Goal: Information Seeking & Learning: Learn about a topic

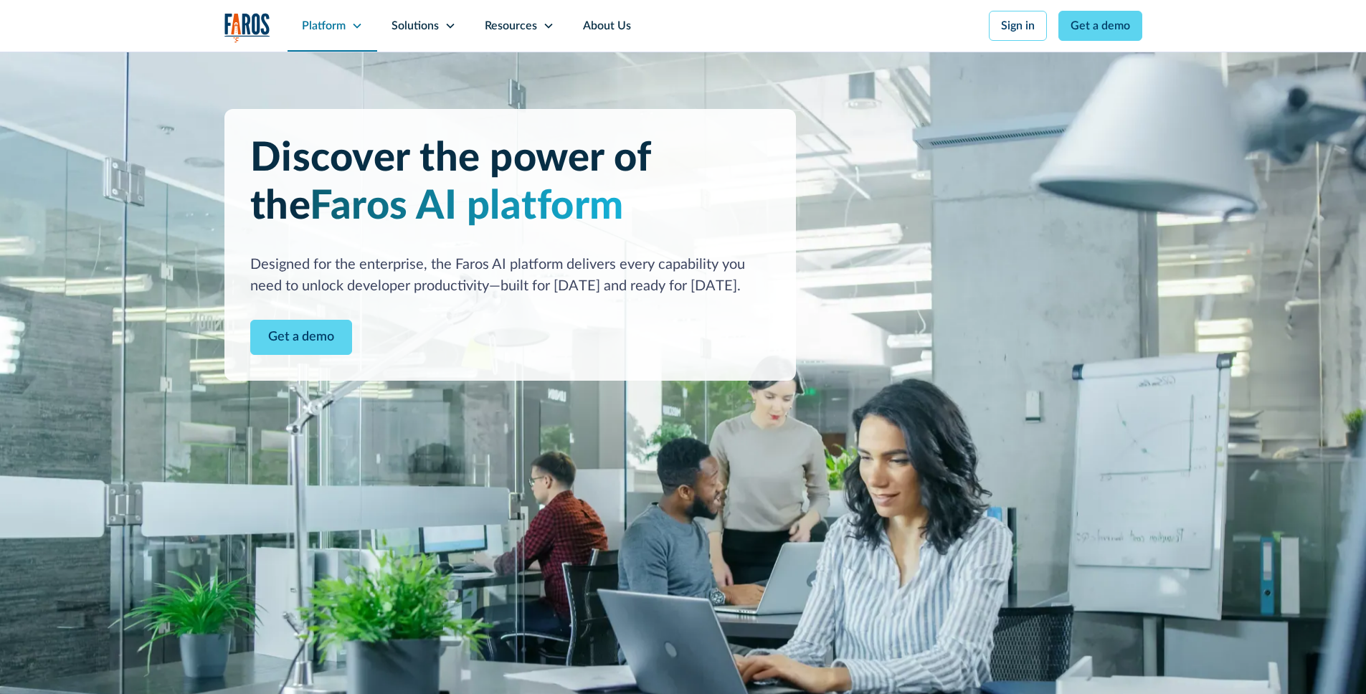
click at [331, 25] on div "Platform" at bounding box center [324, 25] width 44 height 17
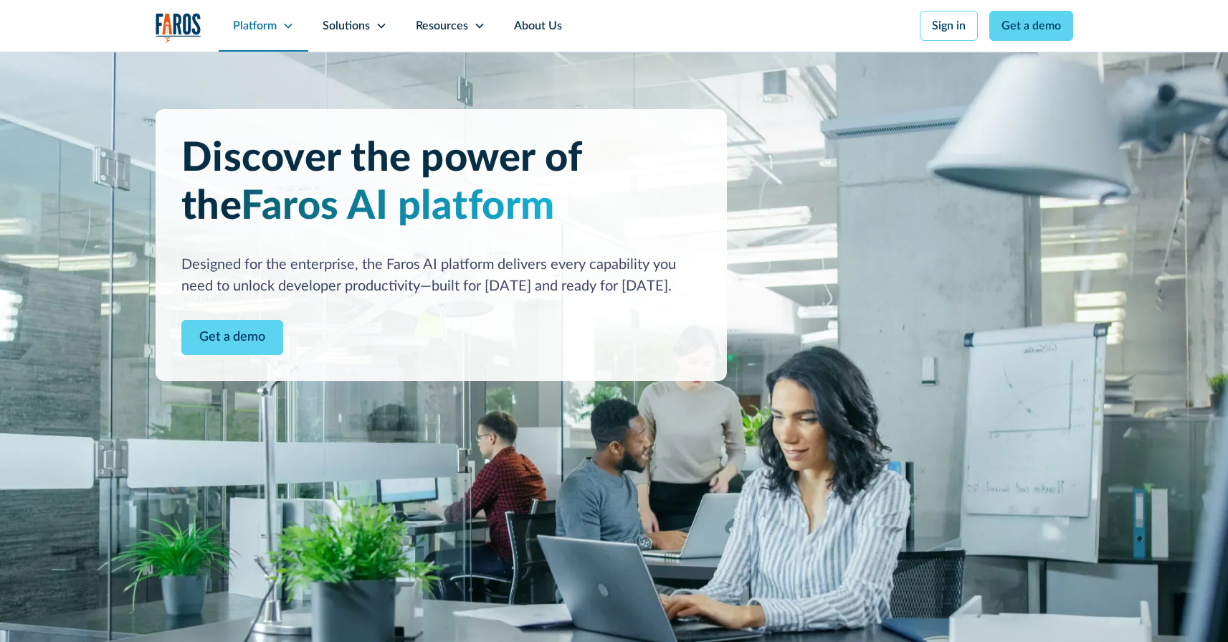
click at [254, 27] on div "Platform" at bounding box center [255, 25] width 44 height 17
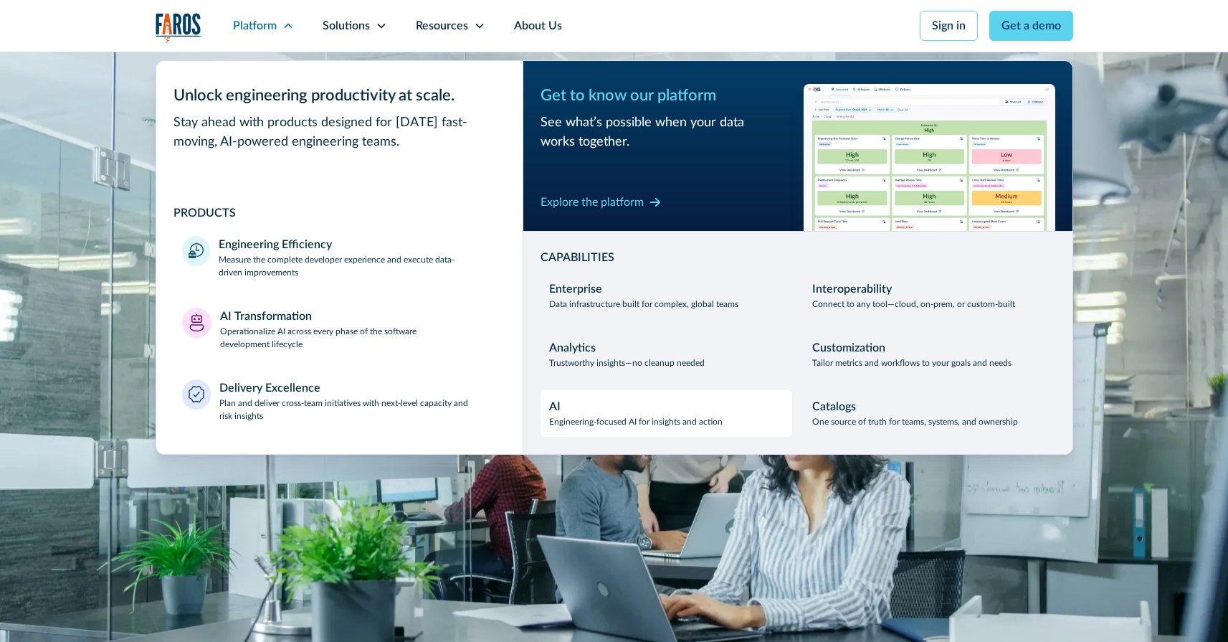
click at [572, 412] on div "AI Engineering-focused AI for insights and action" at bounding box center [636, 413] width 174 height 30
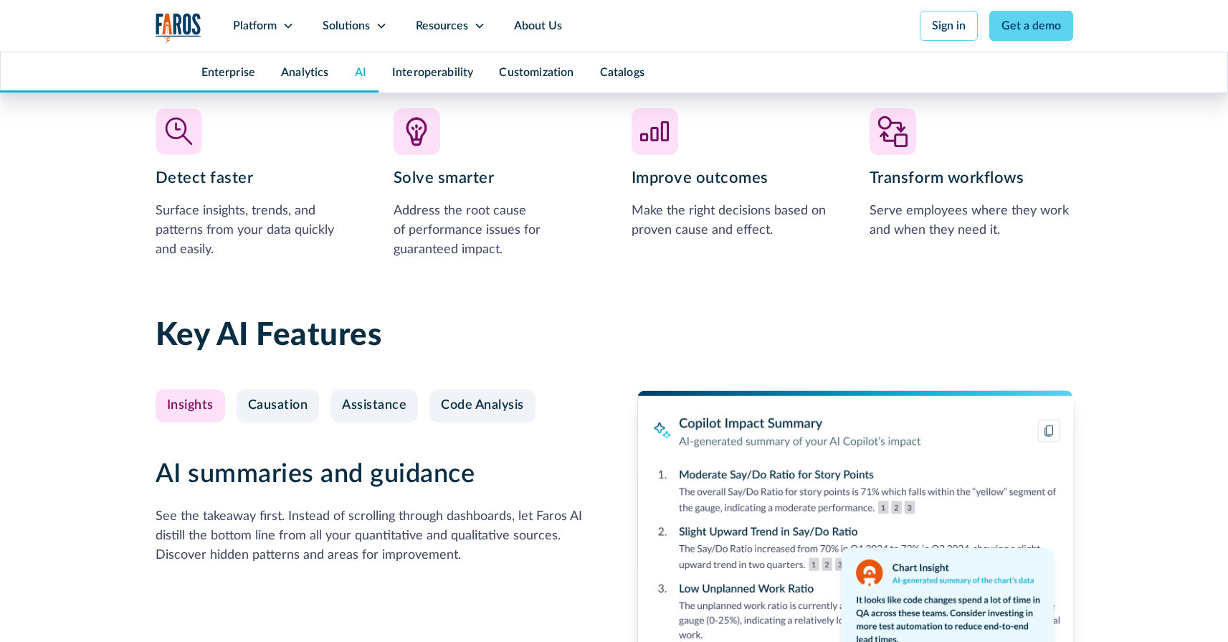
scroll to position [3265, 0]
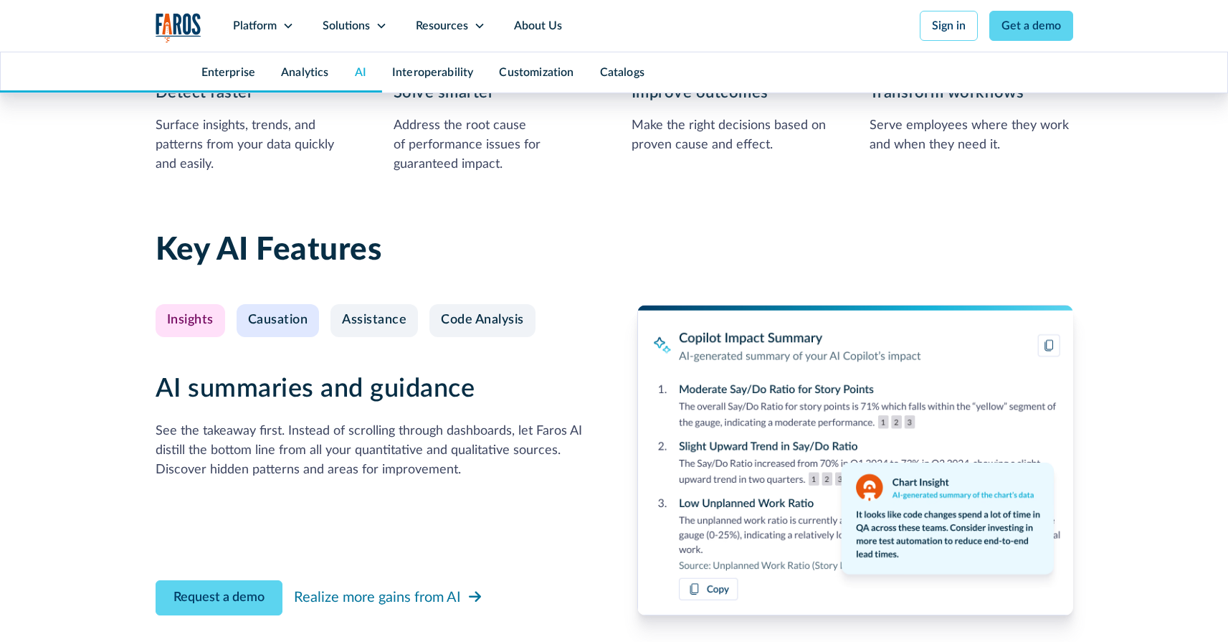
click at [273, 319] on div "Causation" at bounding box center [278, 321] width 60 height 16
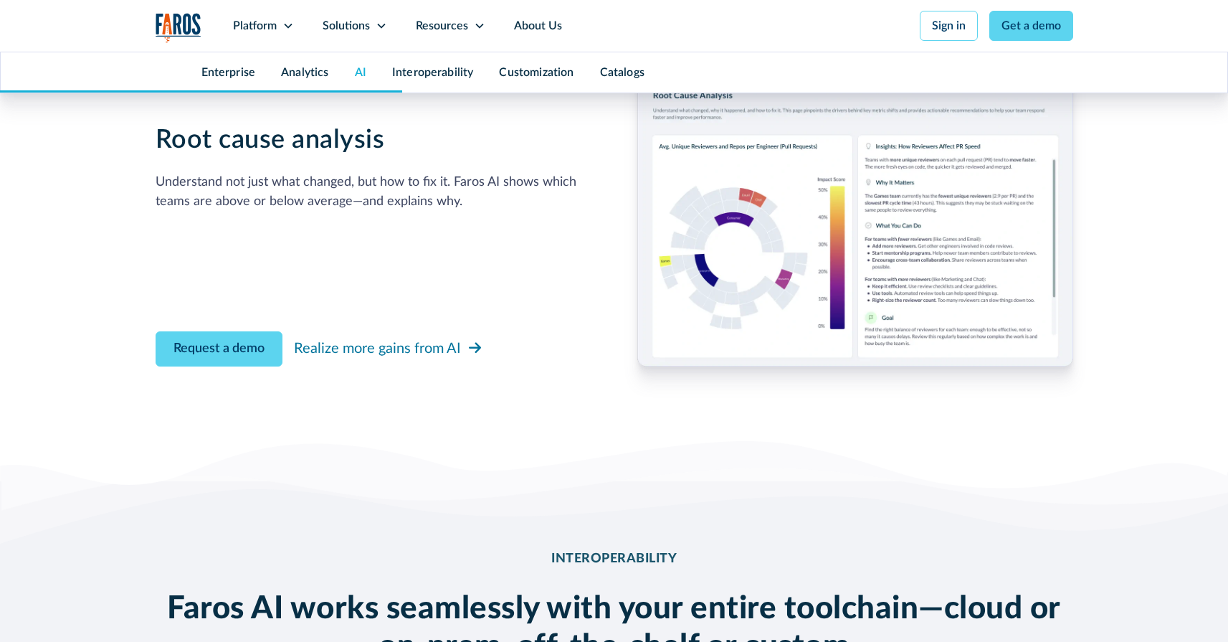
scroll to position [3275, 0]
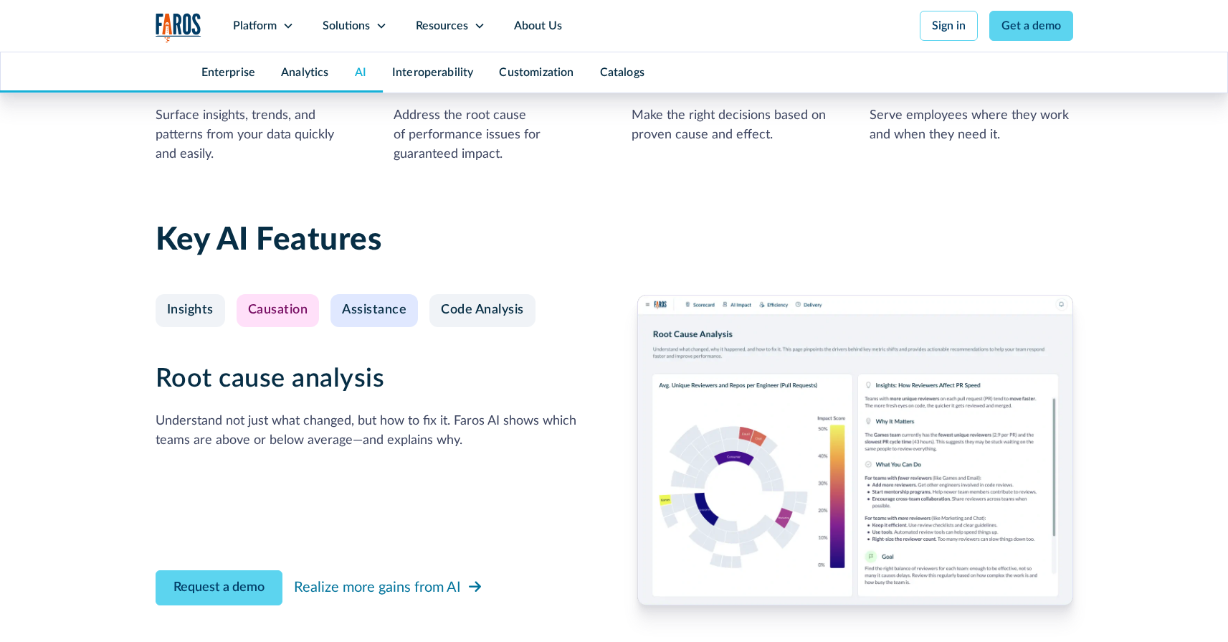
click at [370, 307] on div "Assistance" at bounding box center [374, 311] width 65 height 16
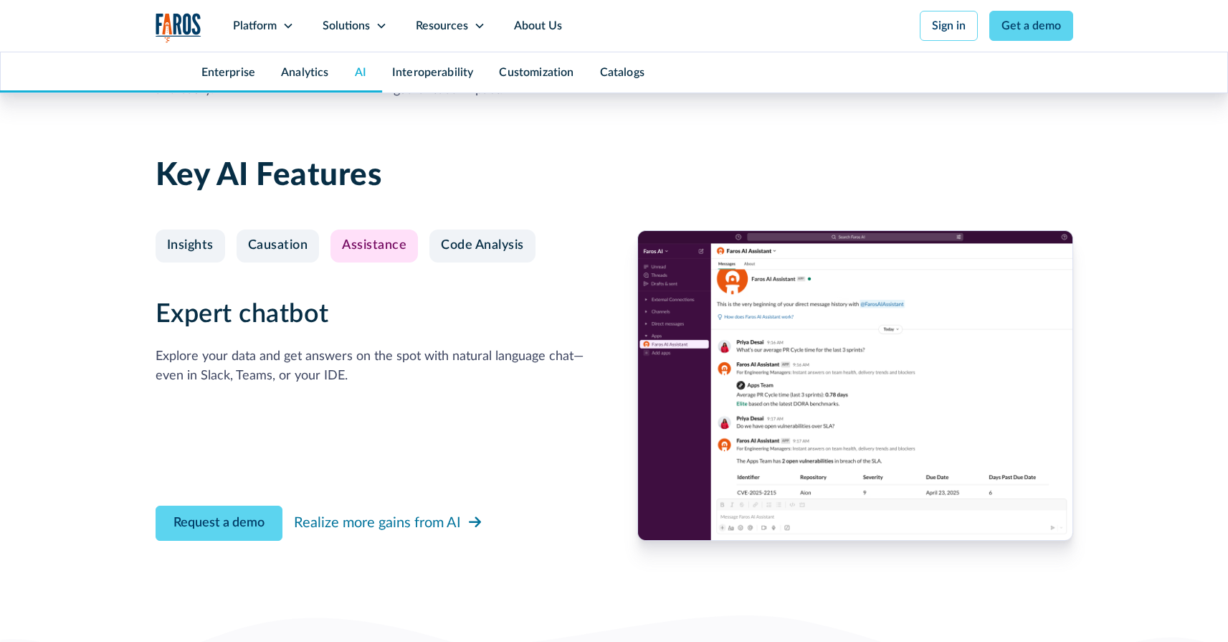
scroll to position [3265, 0]
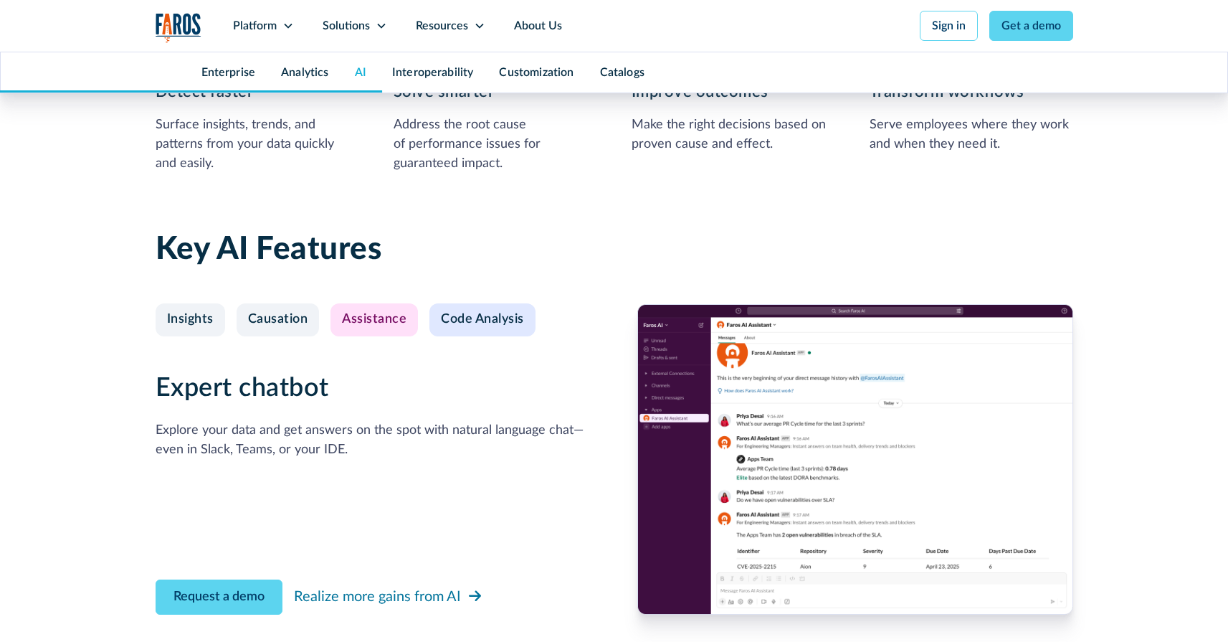
click at [471, 331] on link "Code Analysis" at bounding box center [483, 319] width 106 height 33
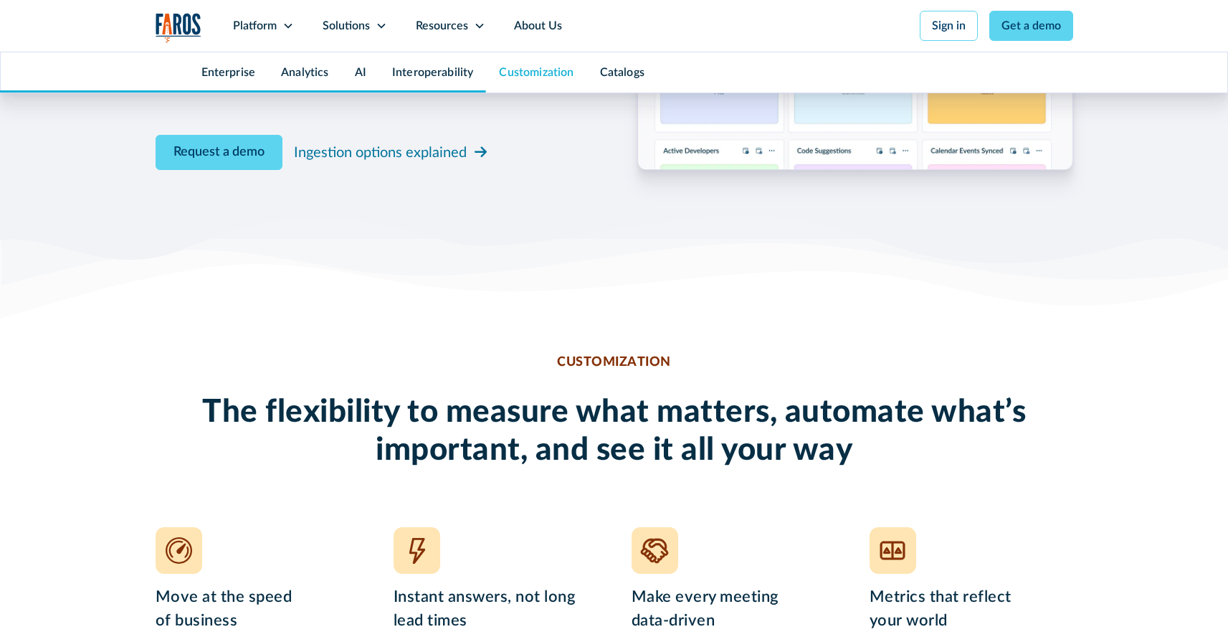
scroll to position [5254, 0]
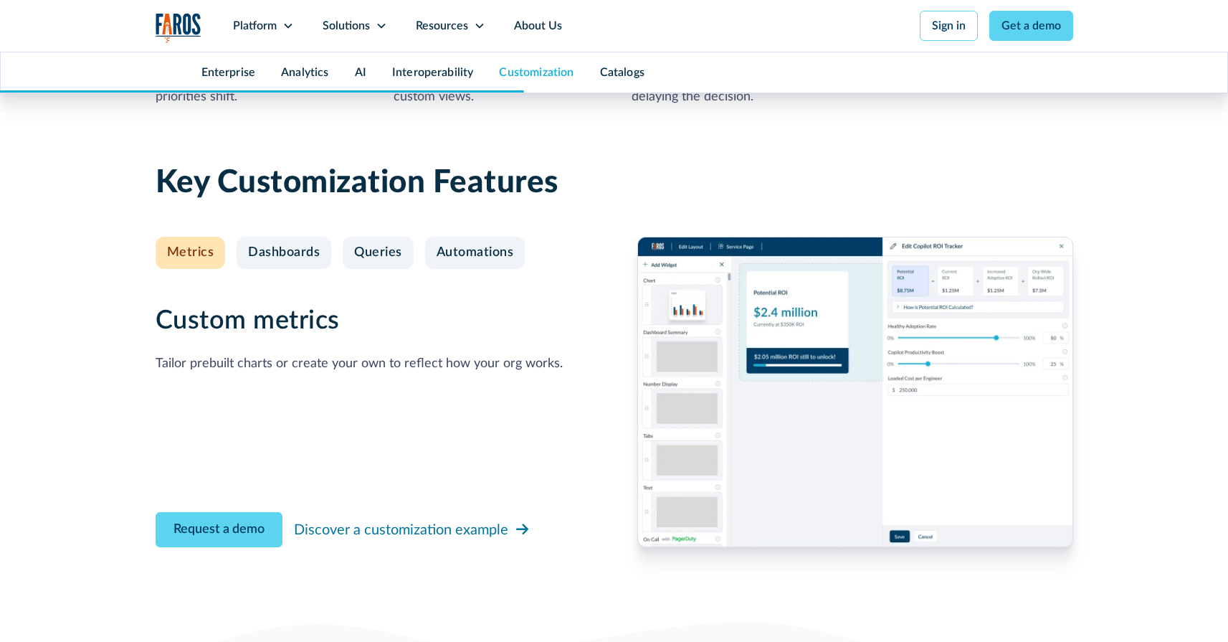
click at [245, 57] on div "Enterprise" at bounding box center [212, 72] width 113 height 40
click at [242, 64] on div "Enterprise" at bounding box center [212, 72] width 113 height 40
click at [240, 75] on link "Enterprise" at bounding box center [229, 72] width 55 height 11
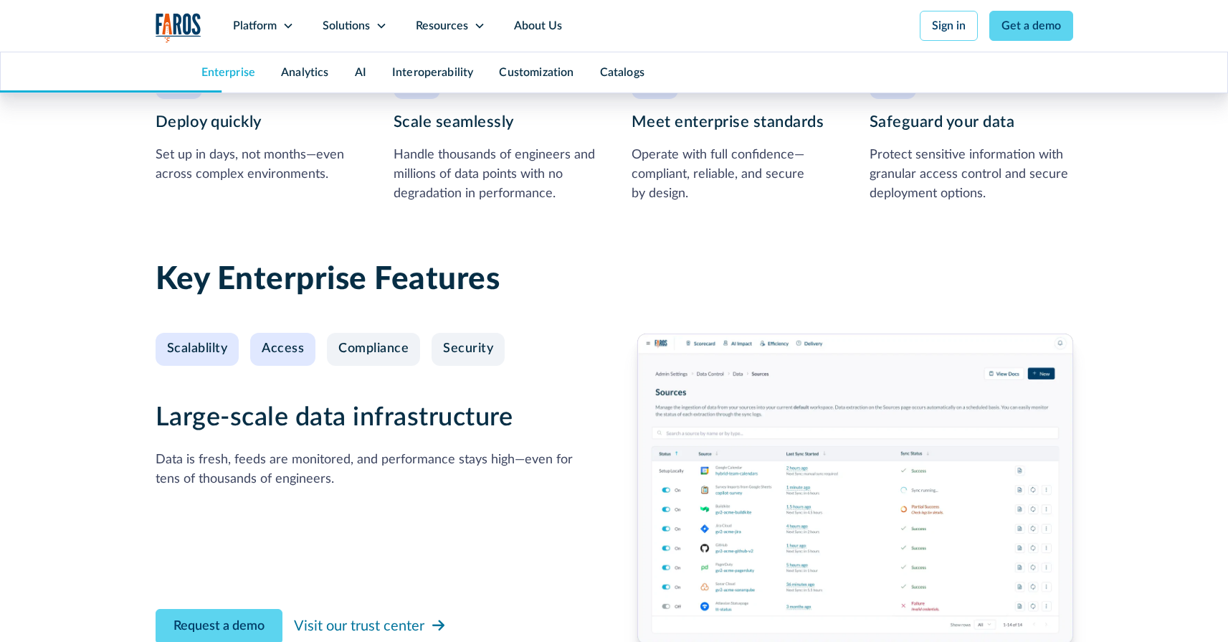
scroll to position [1357, 0]
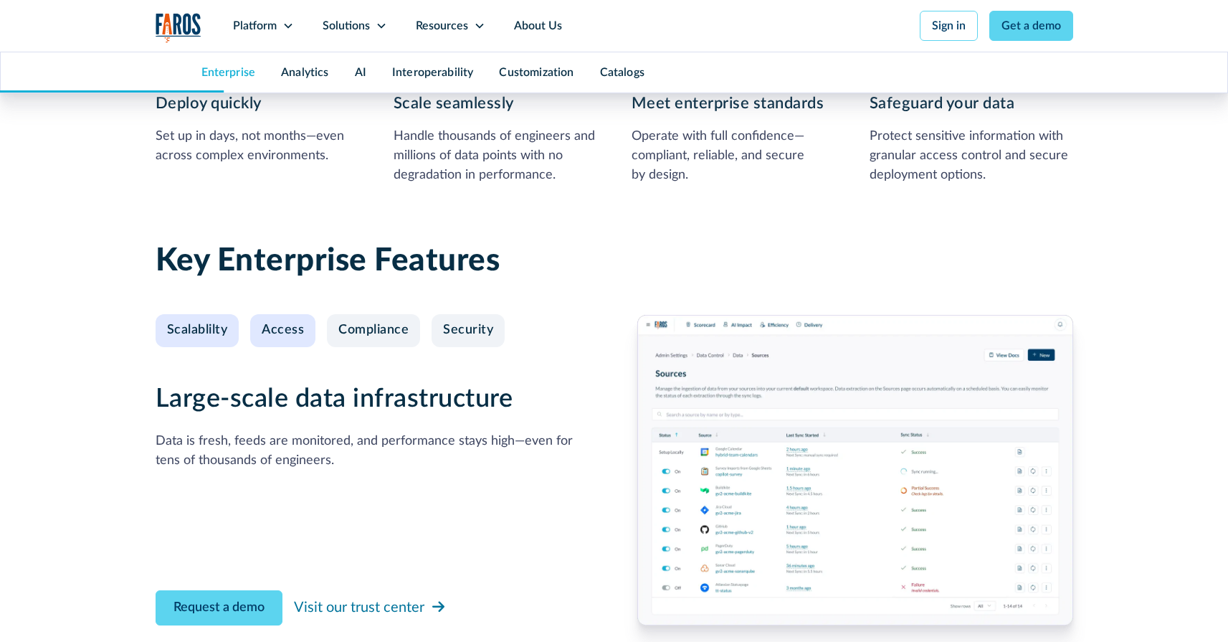
click at [272, 323] on div "Access" at bounding box center [283, 331] width 42 height 16
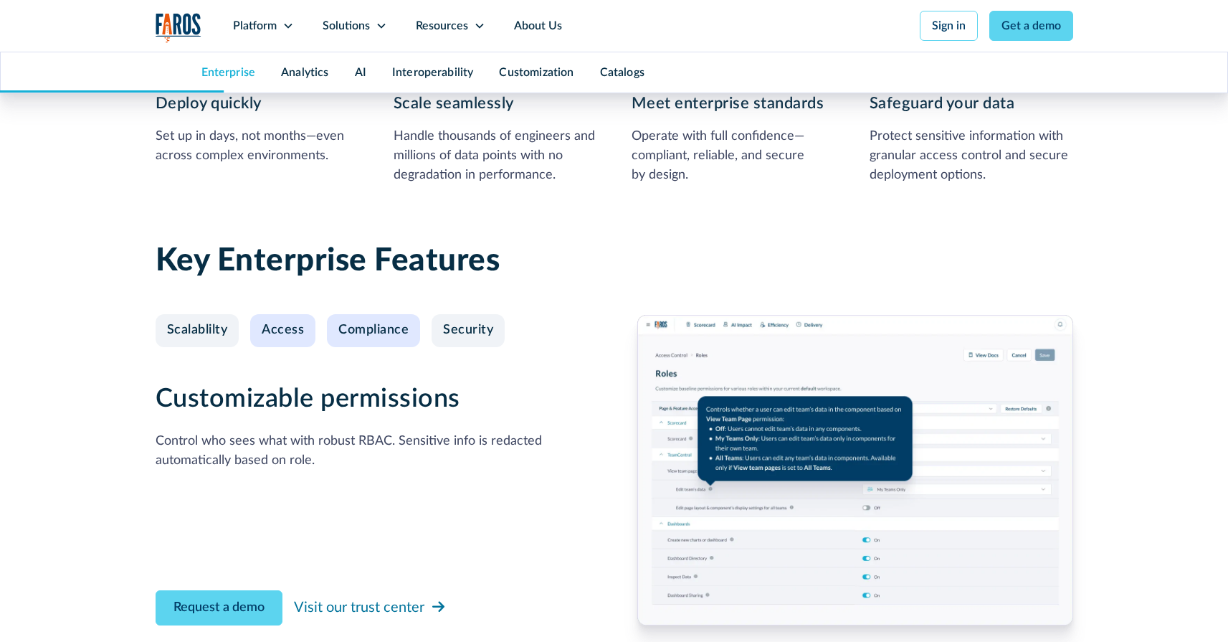
click at [365, 331] on div "Compliance" at bounding box center [373, 331] width 70 height 16
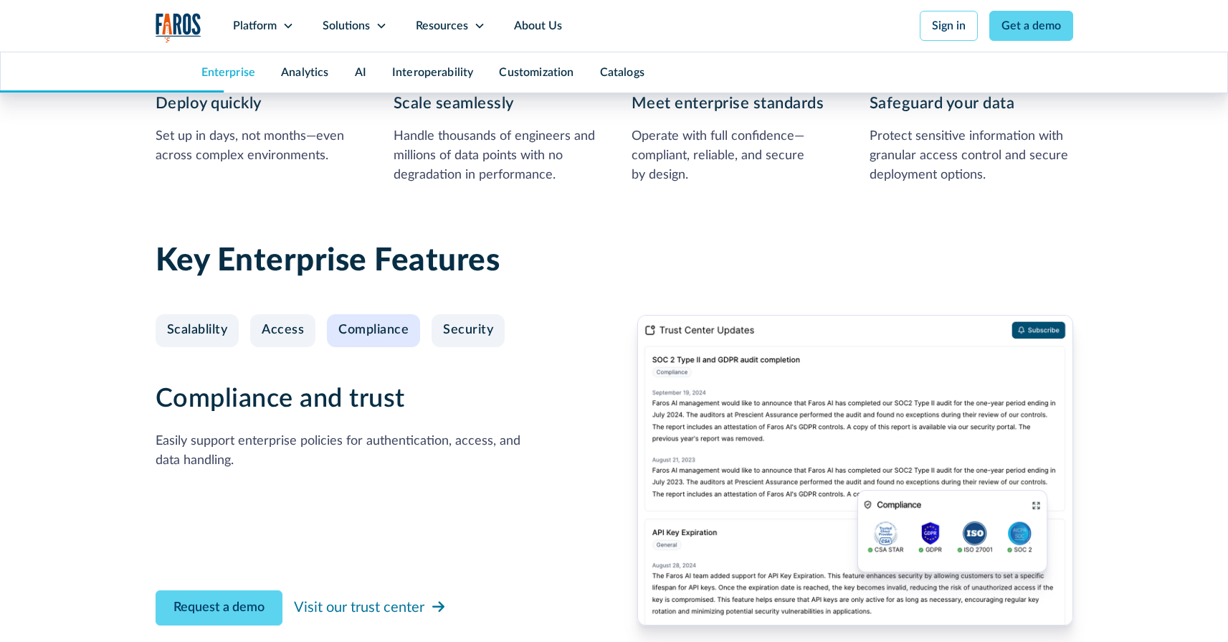
drag, startPoint x: 470, startPoint y: 336, endPoint x: 448, endPoint y: 375, distance: 45.6
click at [470, 336] on div "Security" at bounding box center [468, 331] width 50 height 16
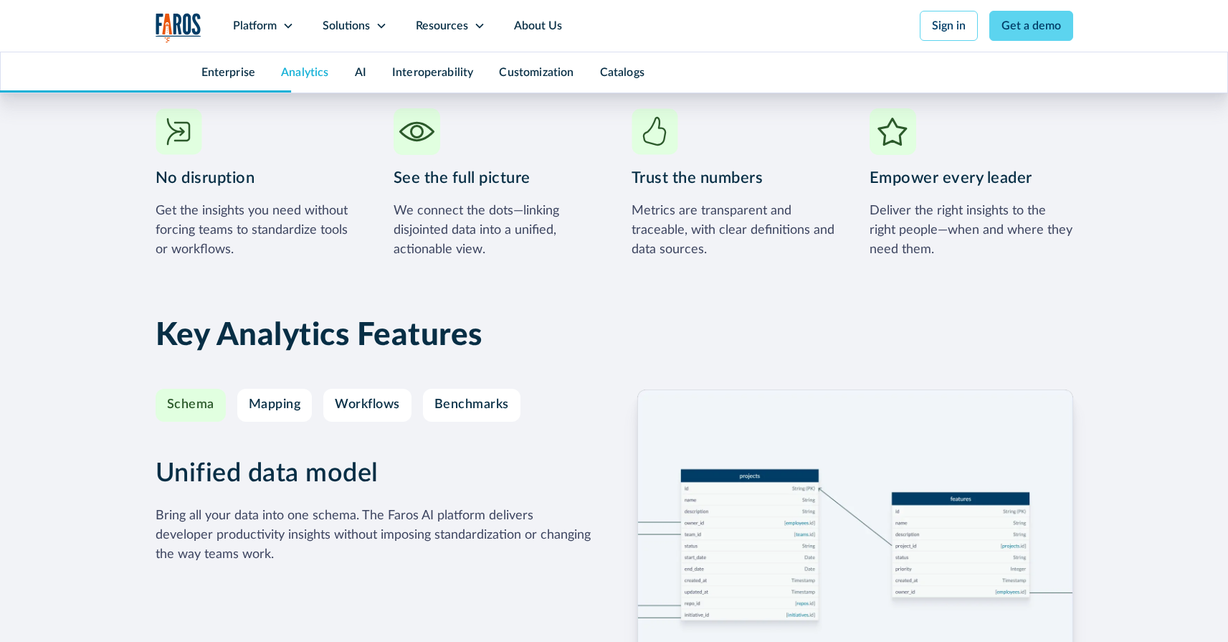
scroll to position [2250, 0]
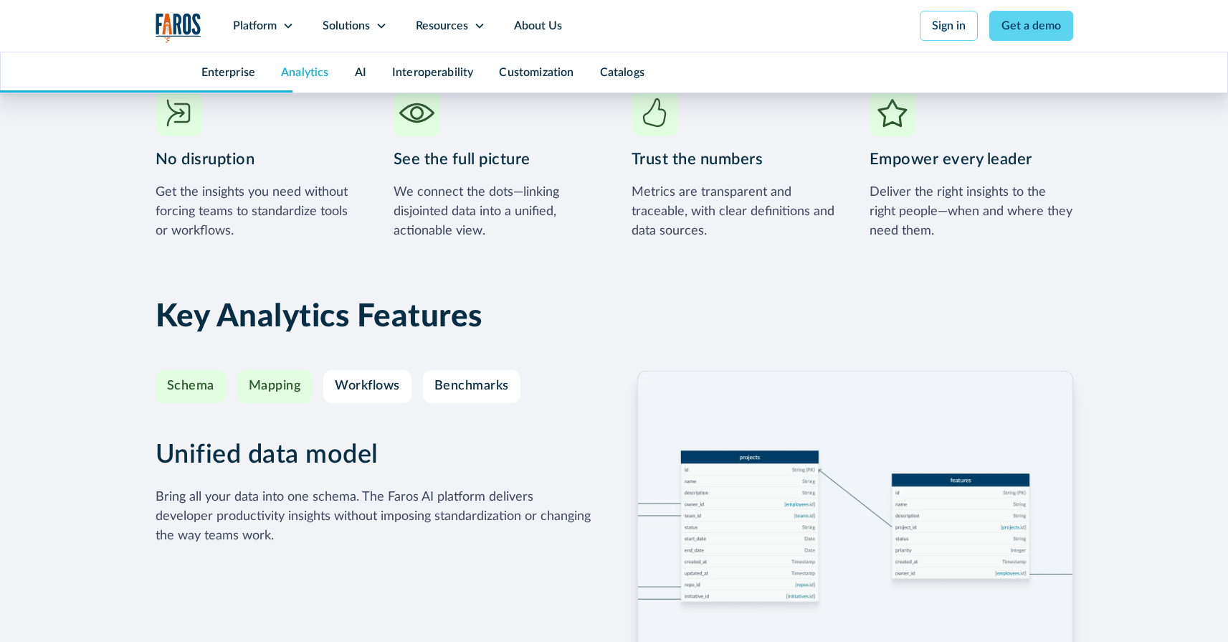
click at [299, 374] on link "Mapping" at bounding box center [274, 386] width 75 height 33
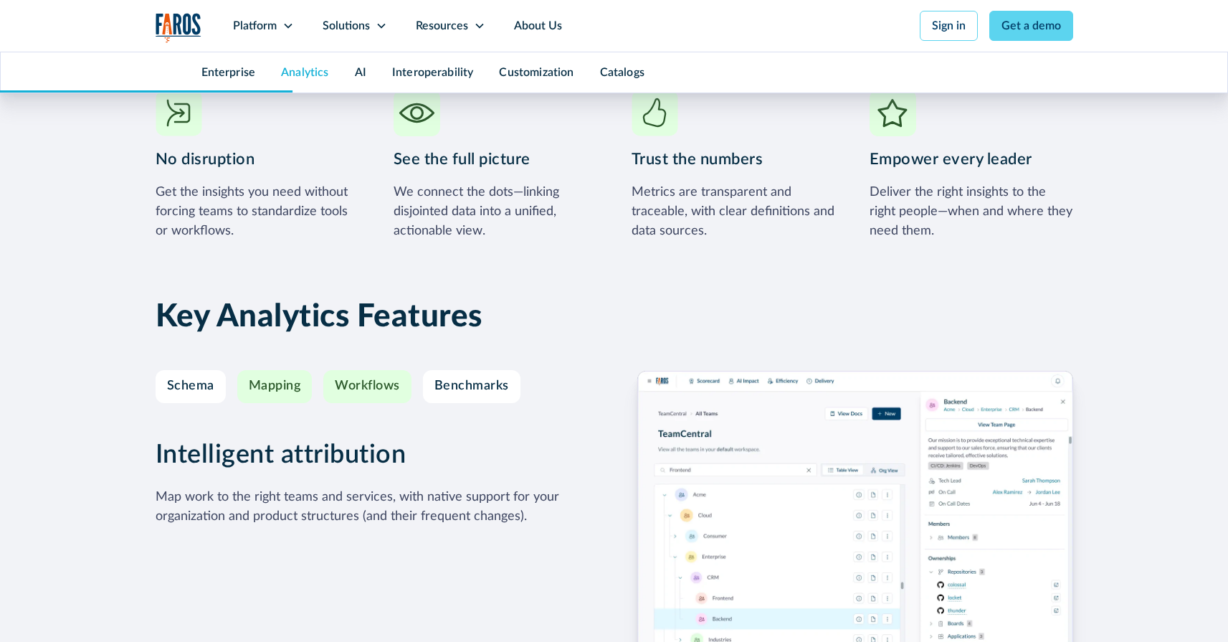
click at [333, 401] on link "Workflows" at bounding box center [367, 386] width 88 height 33
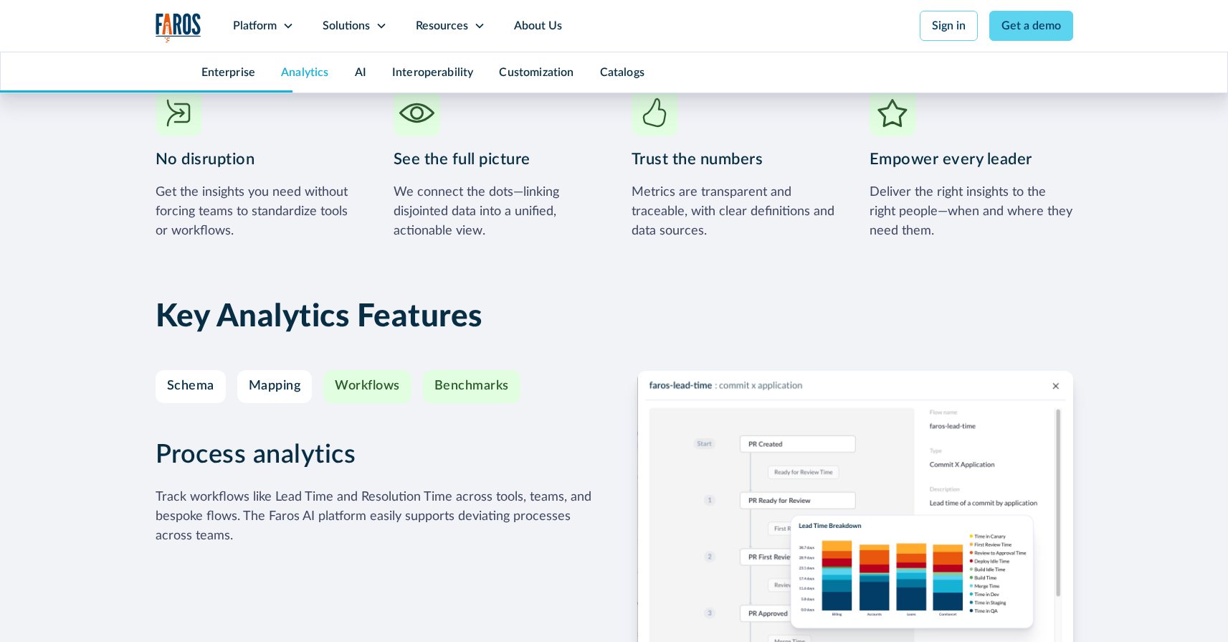
click at [426, 397] on link "Benchmarks" at bounding box center [472, 386] width 98 height 33
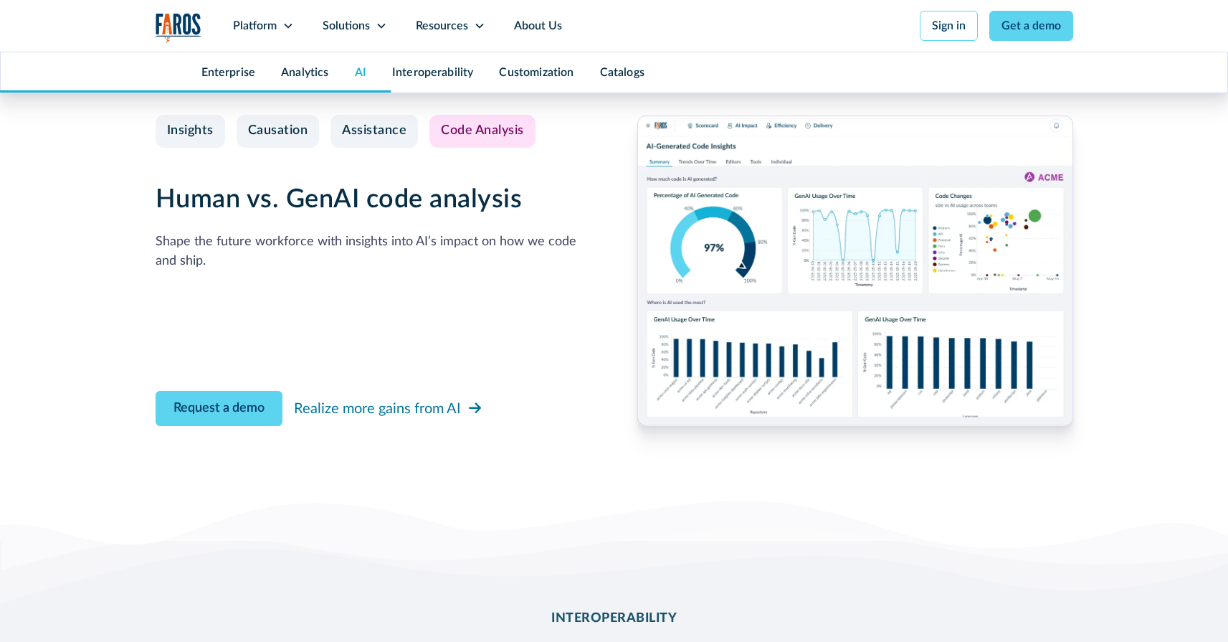
scroll to position [3528, 0]
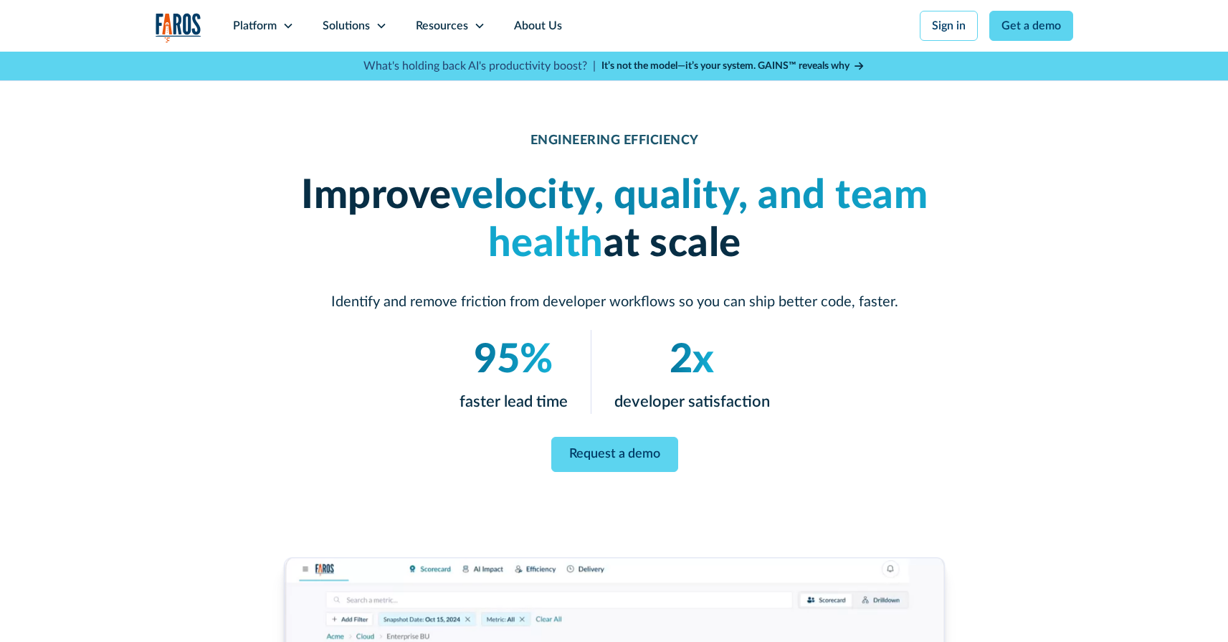
scroll to position [398, 0]
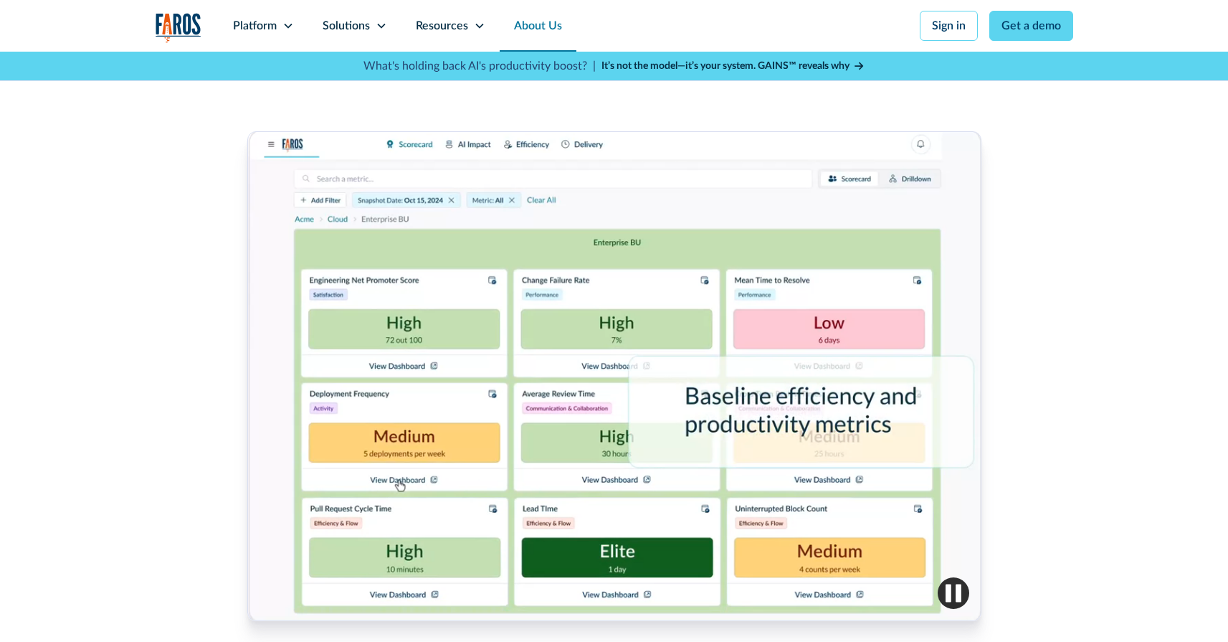
click at [531, 24] on link "About Us" at bounding box center [538, 26] width 77 height 52
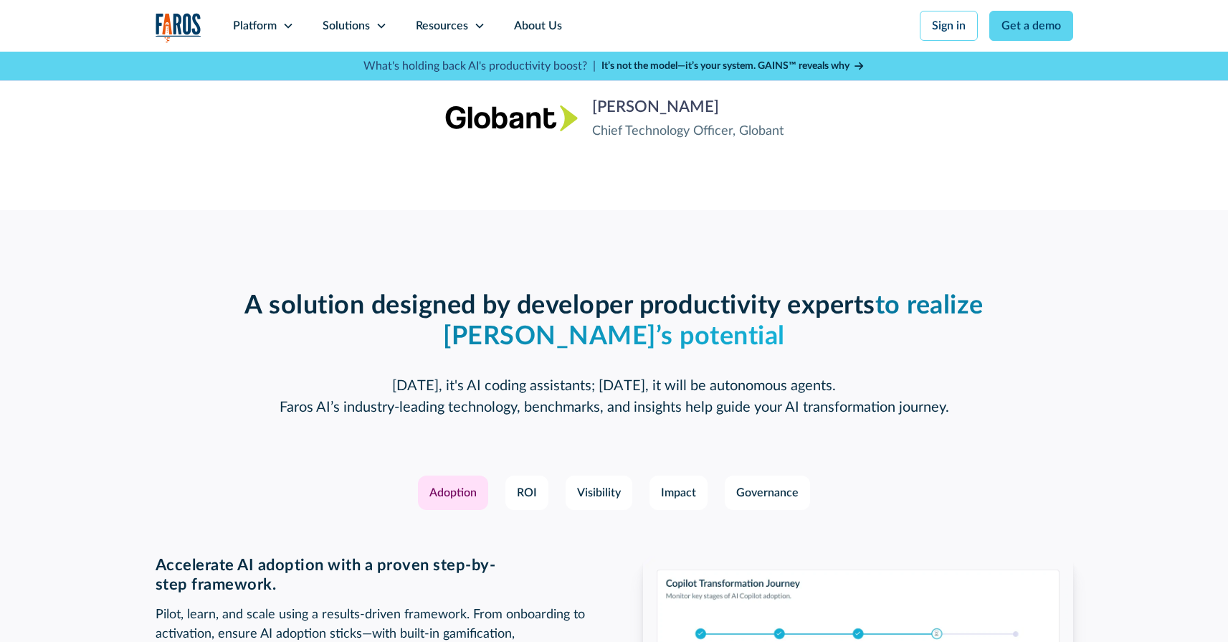
scroll to position [1898, 0]
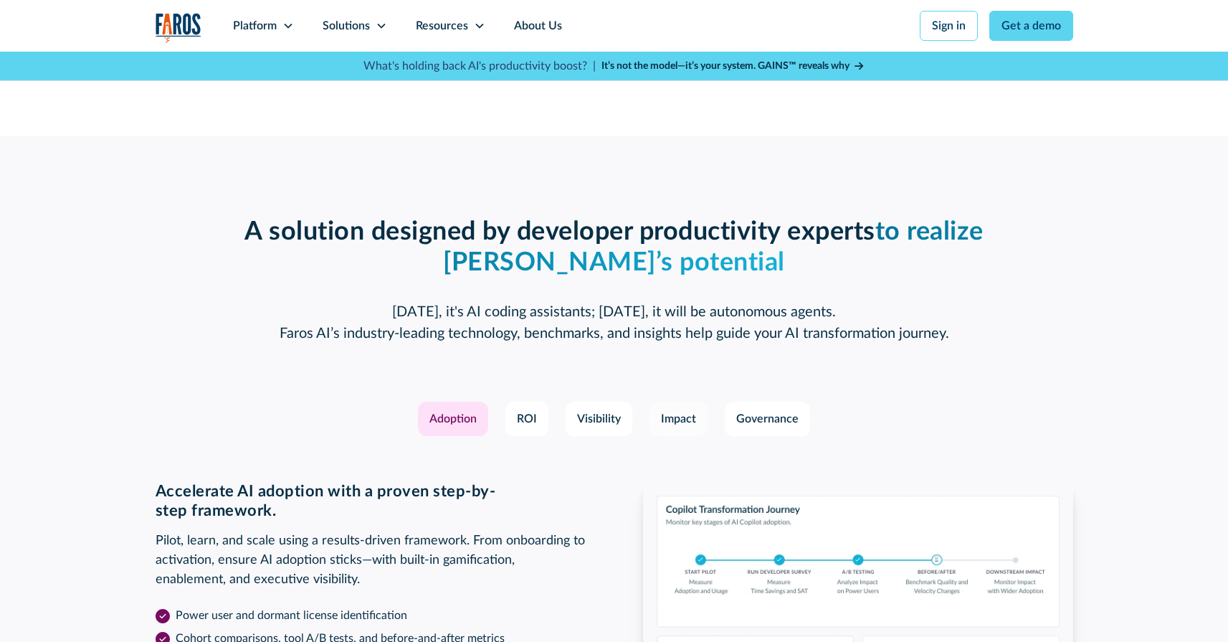
drag, startPoint x: 610, startPoint y: 417, endPoint x: 655, endPoint y: 418, distance: 45.2
click at [610, 417] on div "Visibility" at bounding box center [599, 418] width 44 height 17
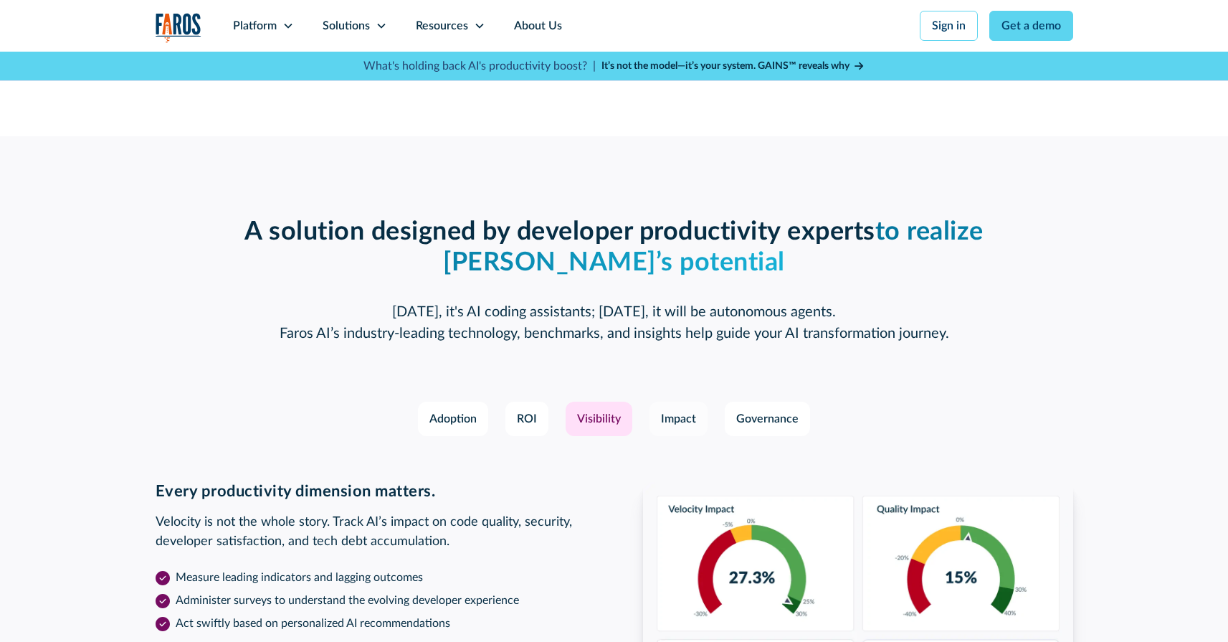
click at [677, 420] on div "Impact" at bounding box center [678, 418] width 35 height 17
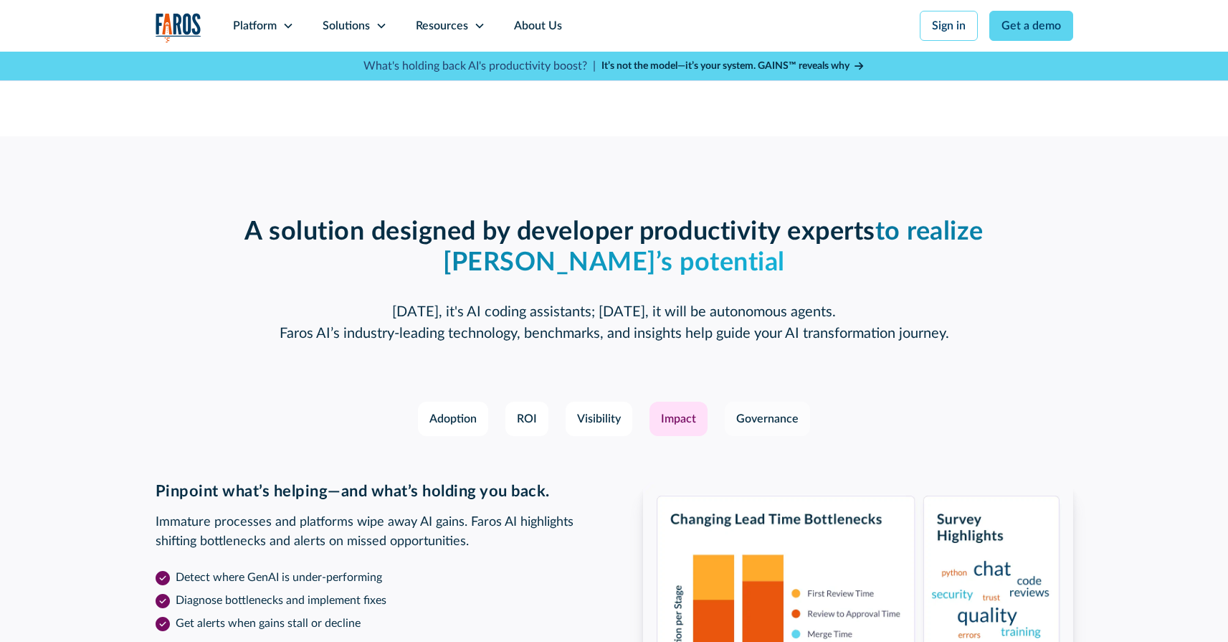
click at [749, 420] on div "Governance" at bounding box center [768, 418] width 62 height 17
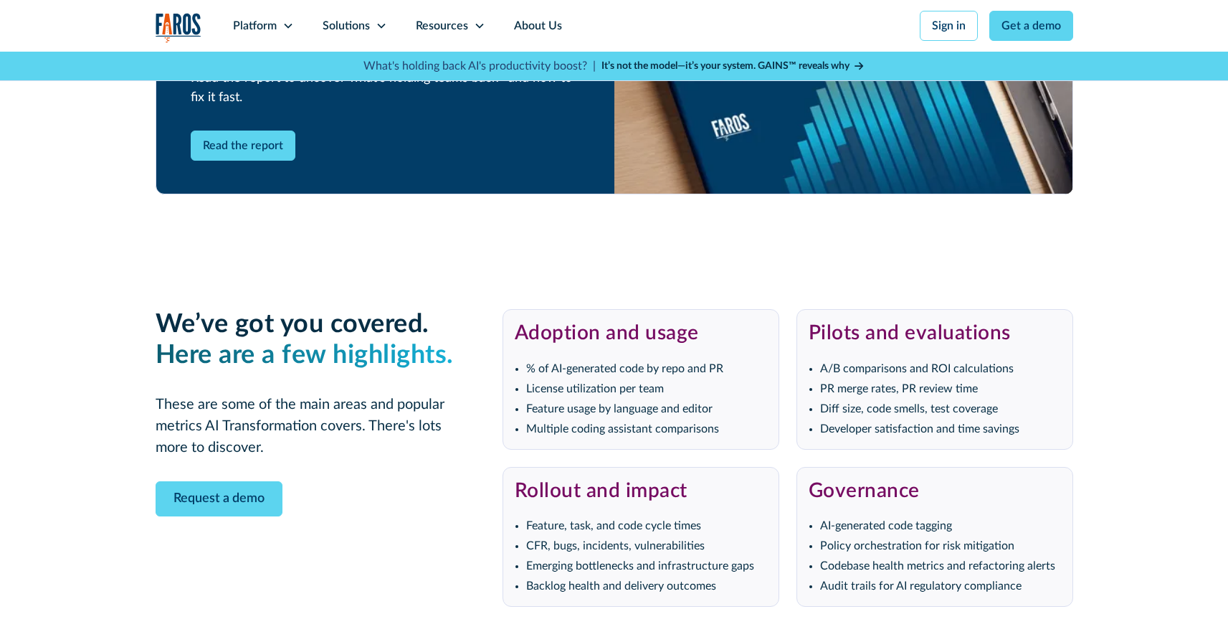
scroll to position [3252, 0]
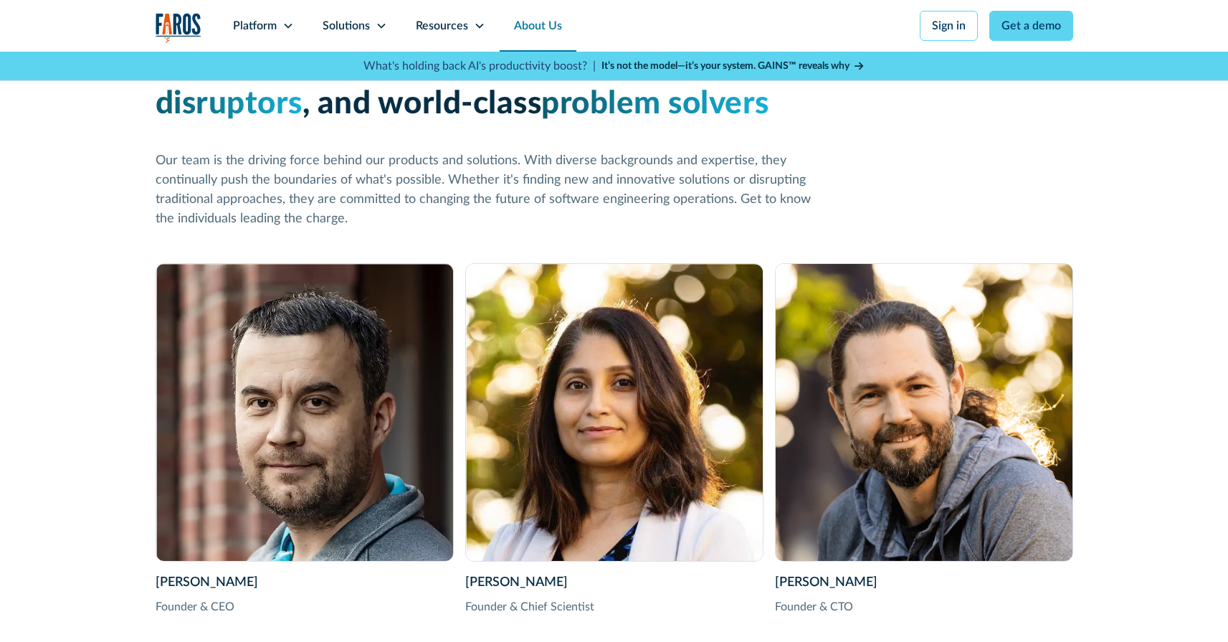
scroll to position [2019, 0]
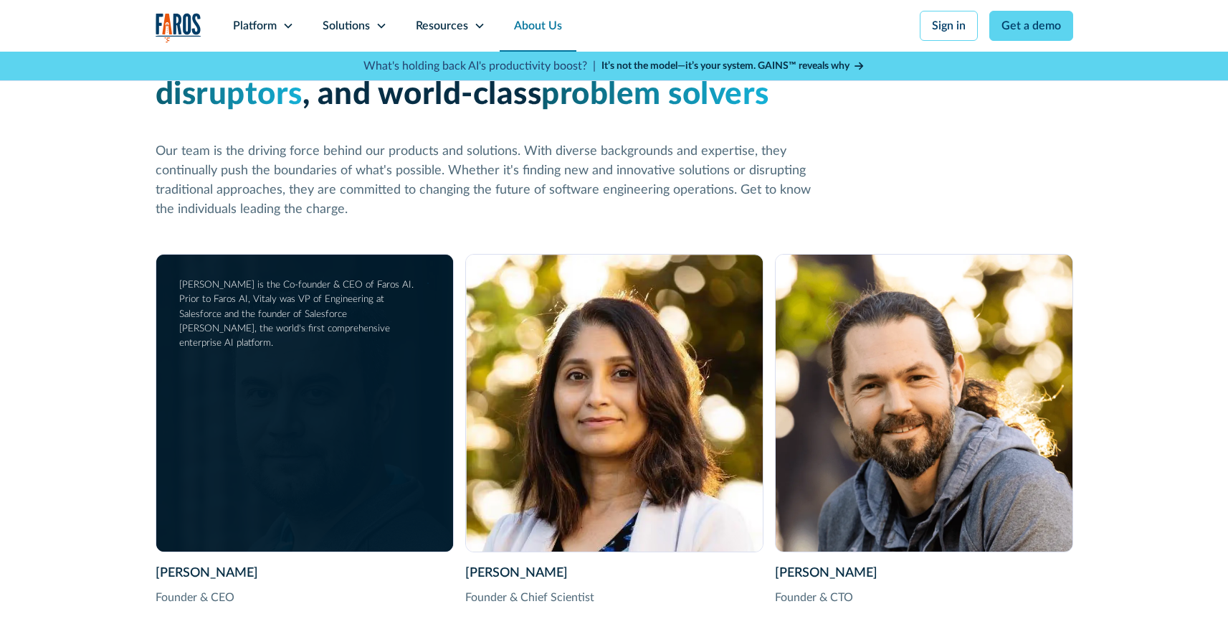
click at [233, 419] on div "[PERSON_NAME] Founder & CEO [PERSON_NAME] is the Co-founder & CEO of Faros AI. …" at bounding box center [304, 403] width 297 height 297
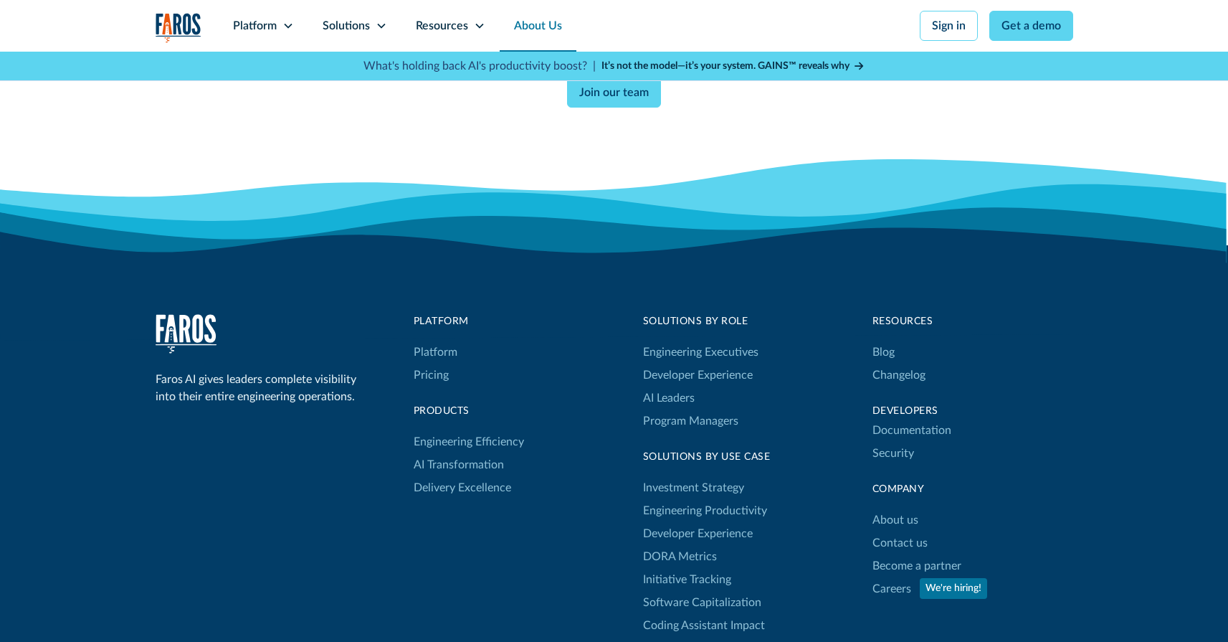
scroll to position [4085, 0]
